Goal: Task Accomplishment & Management: Manage account settings

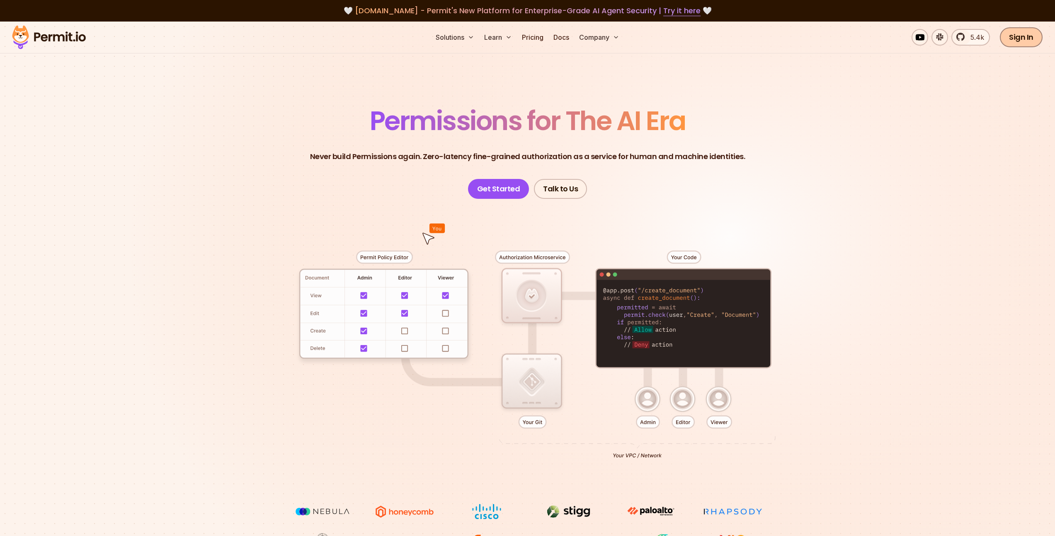
click at [1025, 38] on link "Sign In" at bounding box center [1021, 37] width 43 height 20
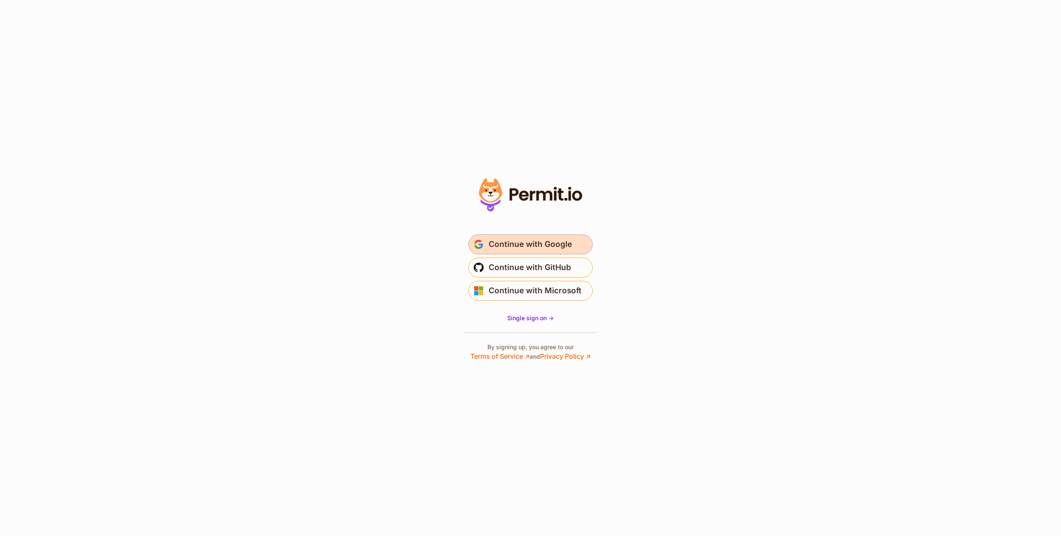
click at [549, 242] on span "Continue with Google" at bounding box center [530, 244] width 83 height 13
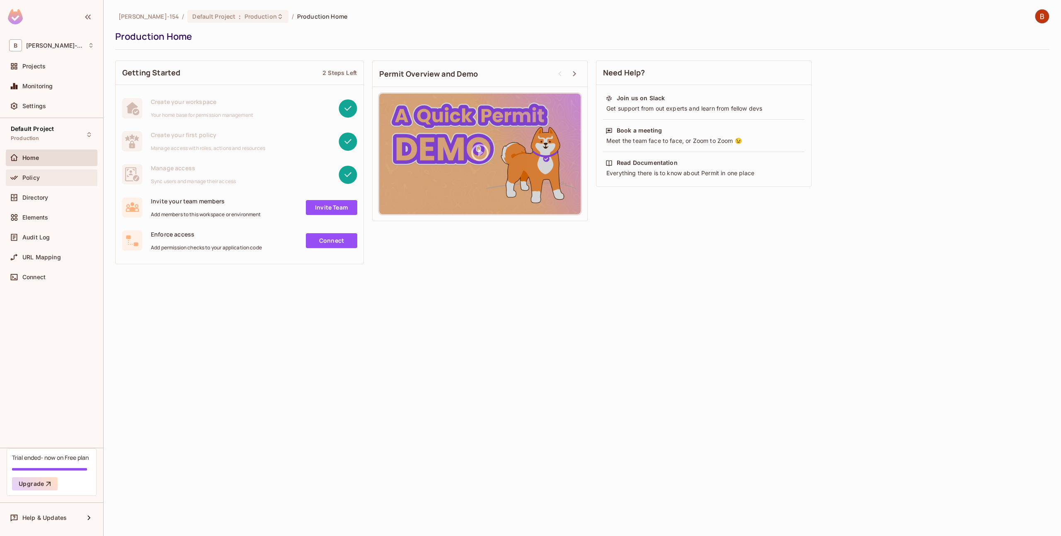
click at [39, 180] on span "Policy" at bounding box center [30, 177] width 17 height 7
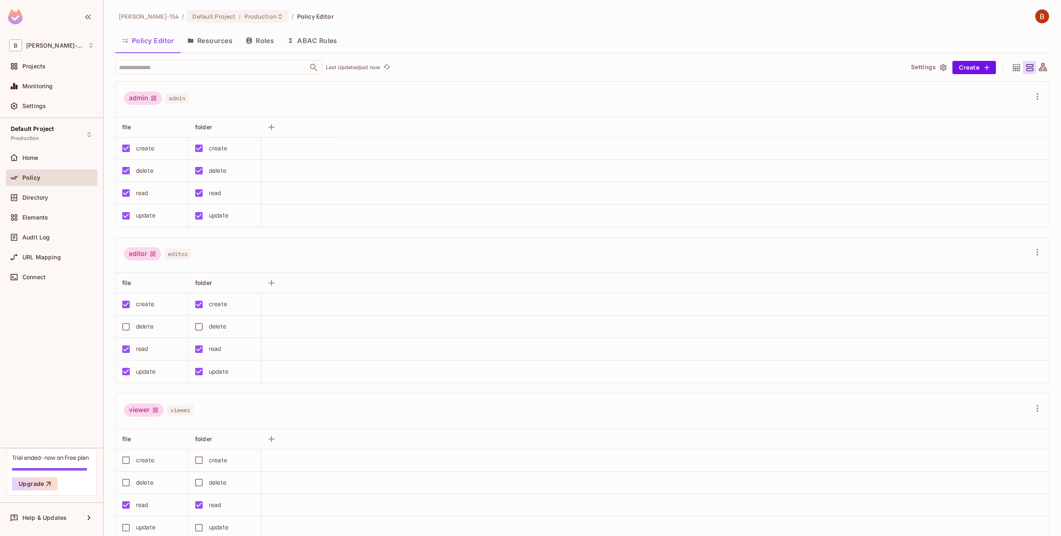
click at [211, 41] on button "Resources" at bounding box center [210, 40] width 58 height 21
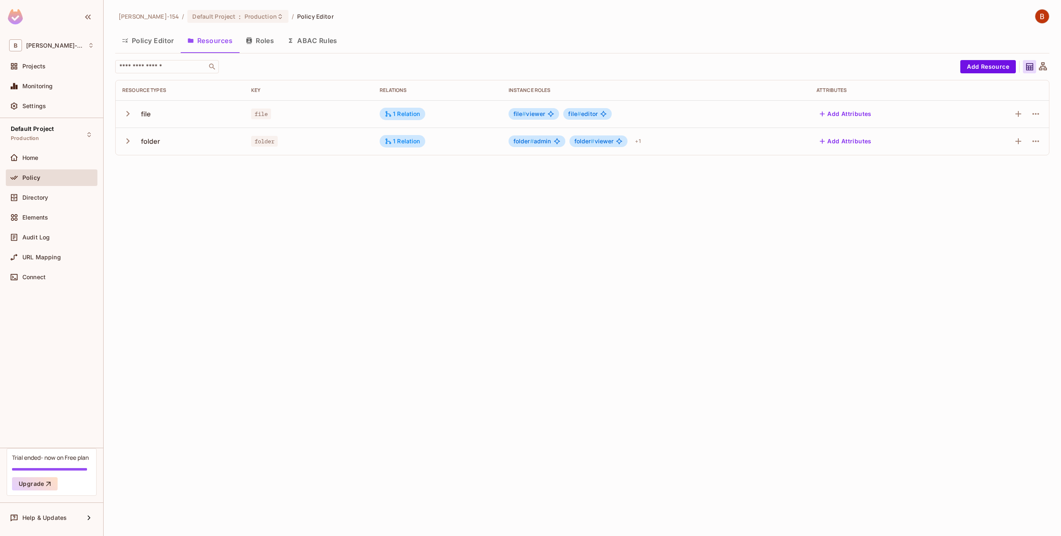
click at [264, 44] on button "Roles" at bounding box center [259, 40] width 41 height 21
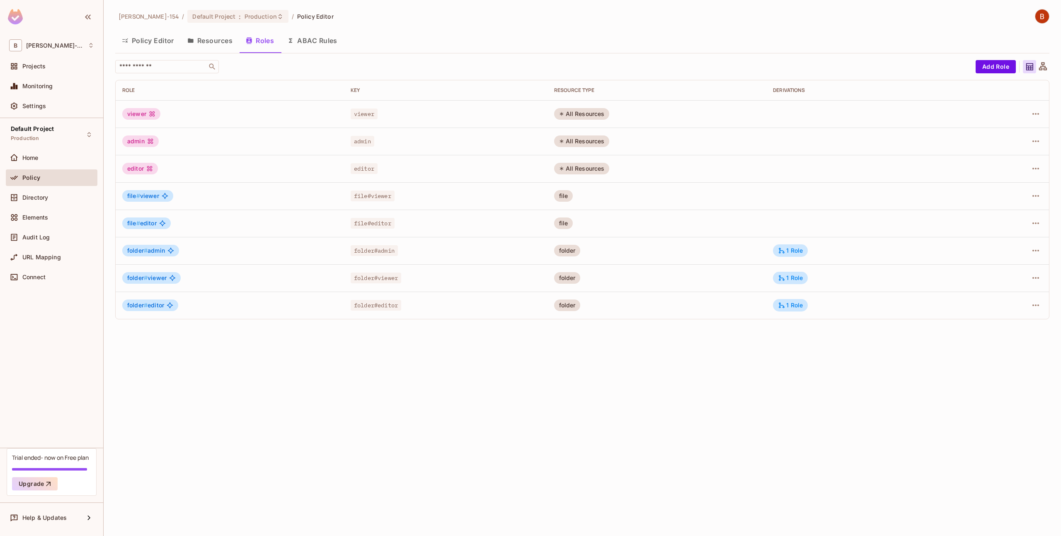
click at [1044, 195] on td at bounding box center [1006, 195] width 85 height 27
click at [1038, 196] on icon "button" at bounding box center [1035, 196] width 7 height 2
click at [1014, 217] on li "Edit Role" at bounding box center [999, 215] width 73 height 18
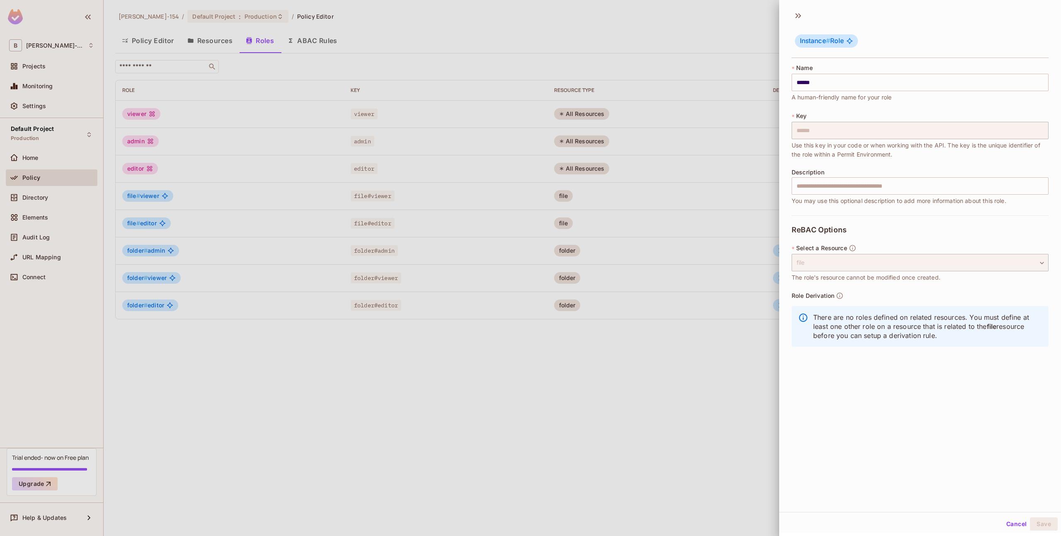
click at [497, 393] on div at bounding box center [530, 268] width 1061 height 536
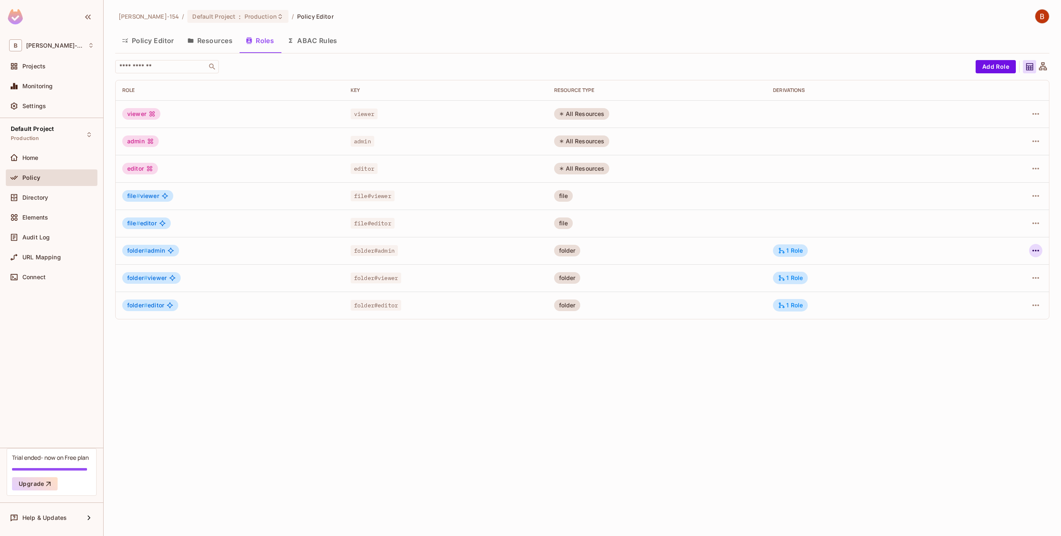
click at [1037, 254] on icon "button" at bounding box center [1036, 251] width 10 height 10
click at [978, 273] on icon at bounding box center [975, 270] width 10 height 10
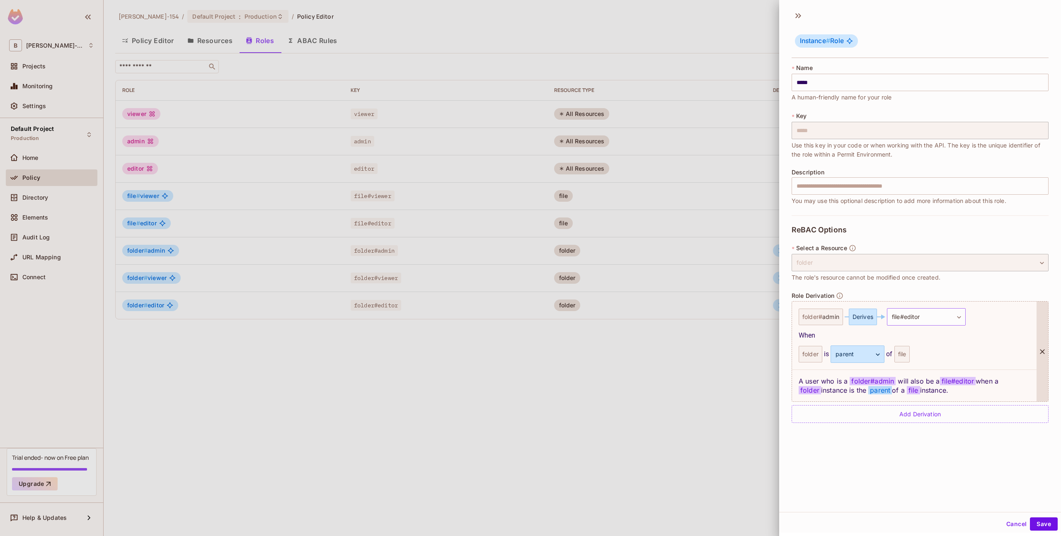
click at [912, 315] on body "B Bob-154 Projects Monitoring Settings Default Project Production Home Policy D…" at bounding box center [530, 268] width 1061 height 536
click at [912, 315] on div at bounding box center [530, 268] width 1061 height 536
click at [857, 258] on div "folder" at bounding box center [920, 262] width 257 height 17
click at [863, 417] on div "Add Derivation" at bounding box center [920, 414] width 257 height 18
click at [905, 425] on body "B Bob-154 Projects Monitoring Settings Default Project Production Home Policy D…" at bounding box center [530, 268] width 1061 height 536
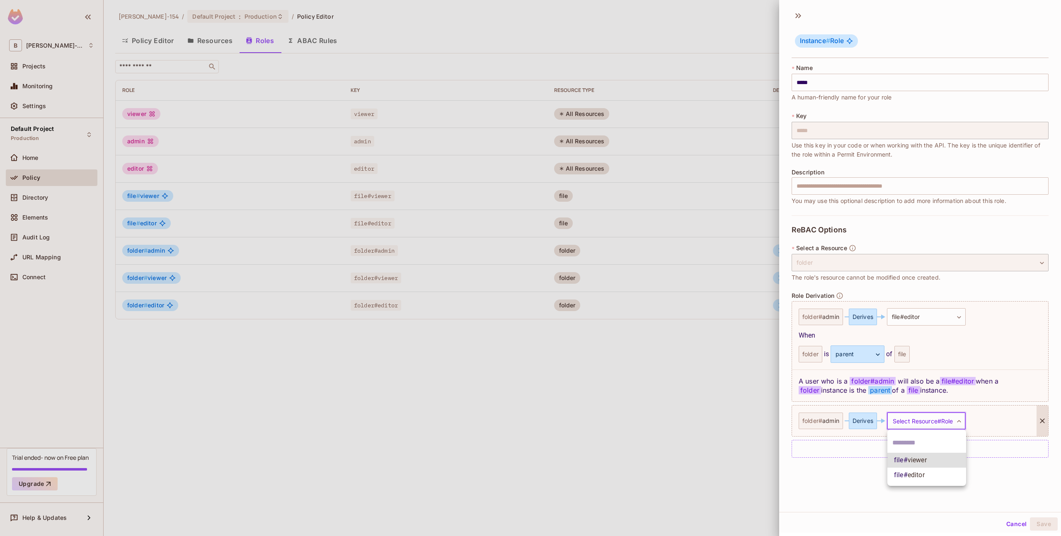
click at [911, 440] on input "text" at bounding box center [926, 442] width 69 height 13
click at [915, 425] on body "B Bob-154 Projects Monitoring Settings Default Project Production Home Policy D…" at bounding box center [530, 268] width 1061 height 536
click at [909, 436] on div at bounding box center [926, 443] width 79 height 20
click at [933, 479] on div "**********" at bounding box center [920, 259] width 282 height 506
click at [1007, 522] on button "Cancel" at bounding box center [1016, 524] width 27 height 13
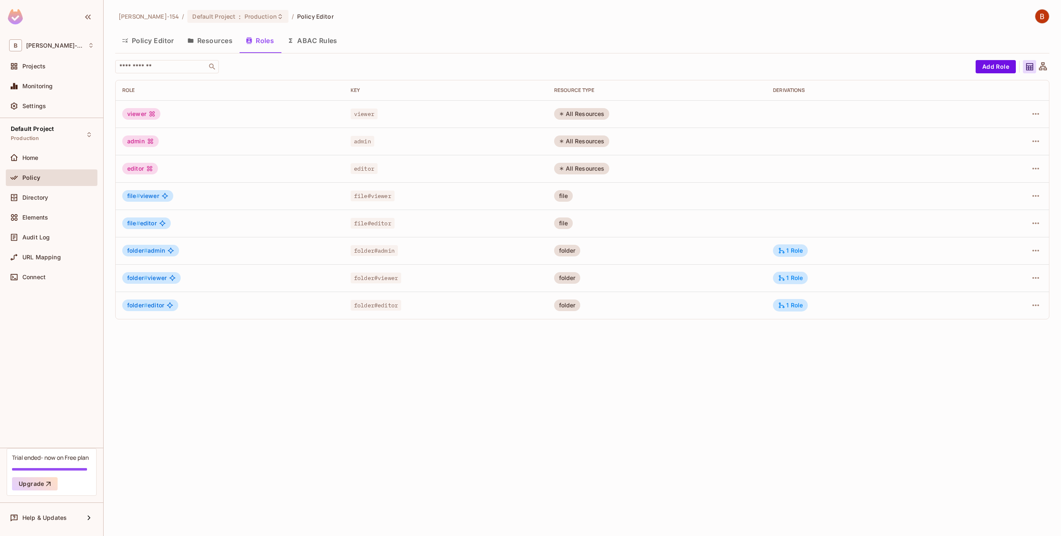
click at [455, 351] on div "Bob-154 / Default Project : Production / Policy Editor Policy Editor Resources …" at bounding box center [582, 268] width 957 height 536
